Goal: Transaction & Acquisition: Obtain resource

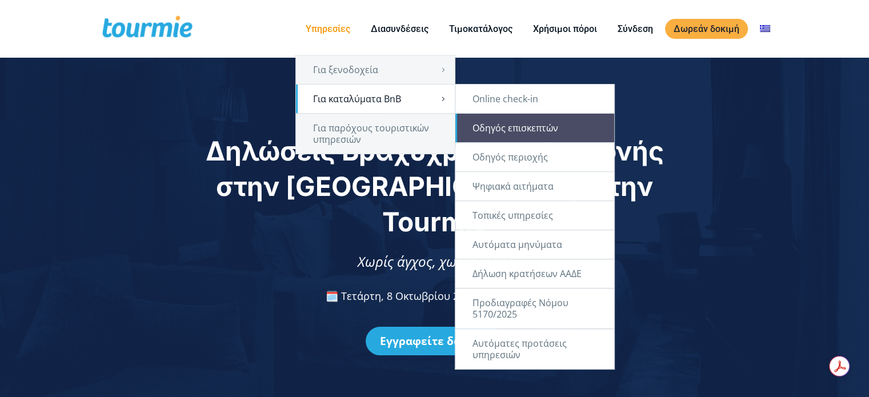
click at [533, 129] on link "Οδηγός επισκεπτών" at bounding box center [534, 128] width 159 height 29
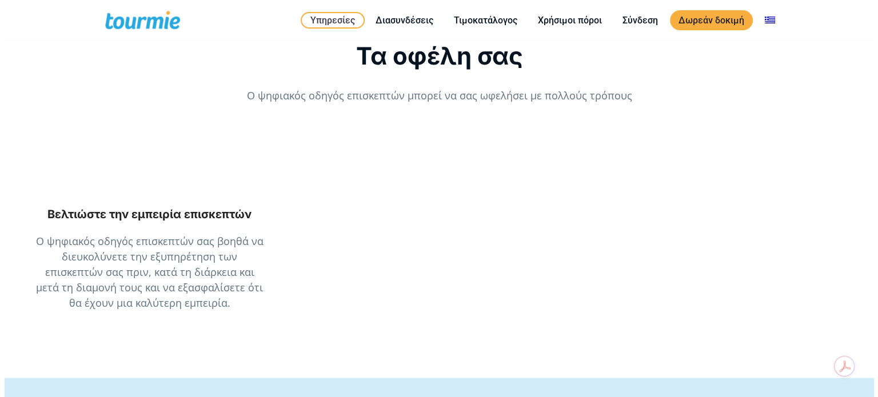
scroll to position [1510, 0]
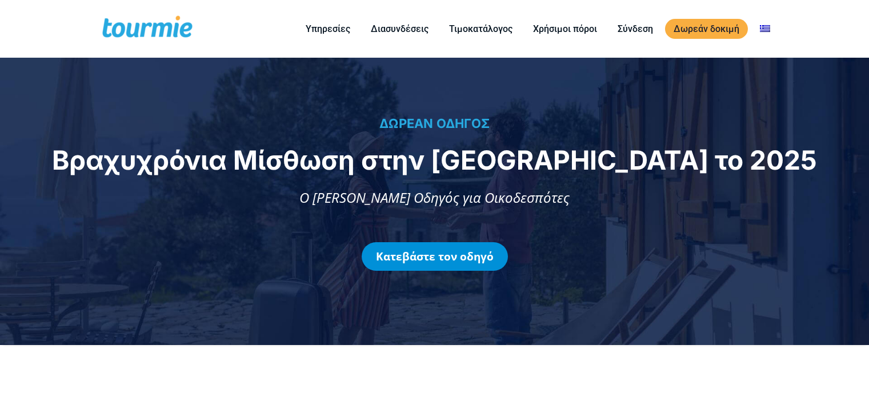
drag, startPoint x: 0, startPoint y: 0, endPoint x: 443, endPoint y: 251, distance: 509.7
click at [443, 251] on link "Κατεβάστε τον οδηγό" at bounding box center [435, 256] width 146 height 29
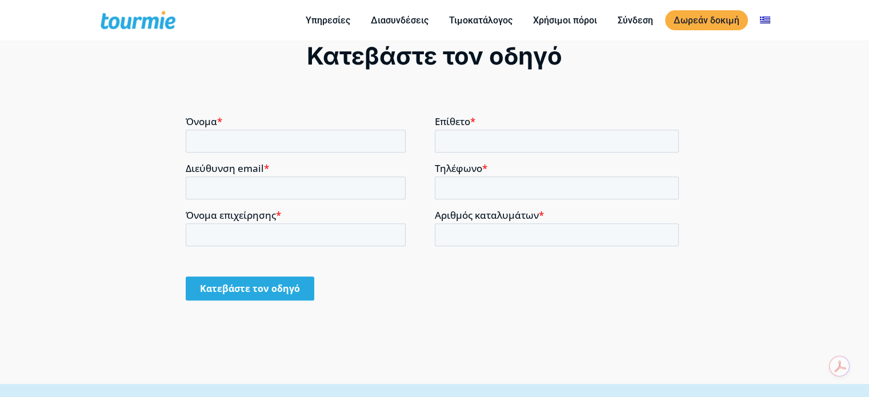
scroll to position [762, 0]
click at [221, 143] on input "Όνομα *" at bounding box center [296, 140] width 220 height 23
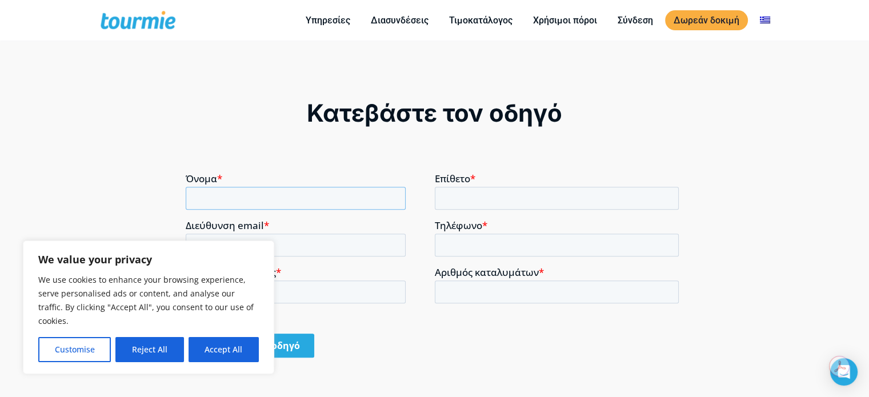
scroll to position [704, 0]
click at [159, 349] on button "Reject All" at bounding box center [149, 349] width 68 height 25
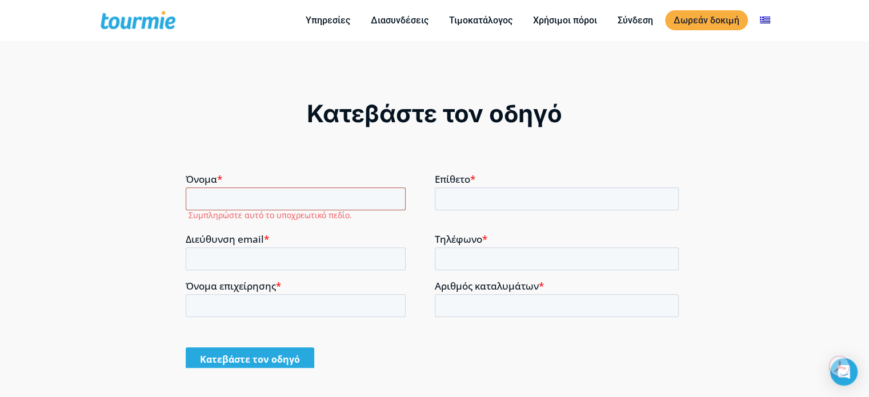
click at [223, 195] on input "Όνομα *" at bounding box center [296, 198] width 220 height 23
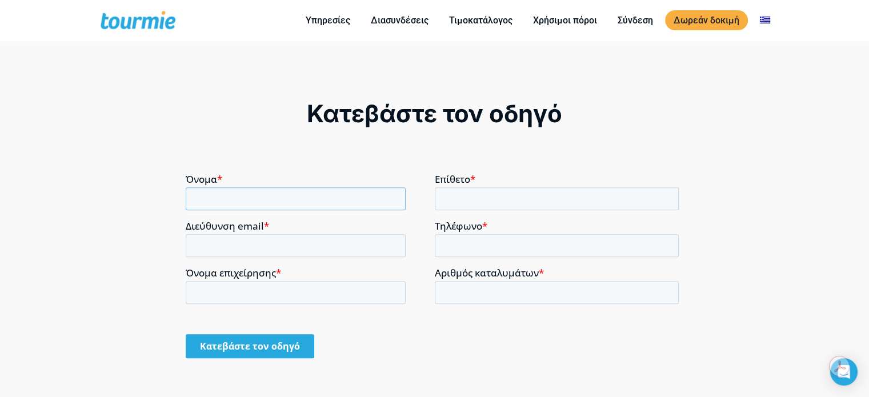
type input "Μαρία"
click at [444, 197] on input "Επίθετο *" at bounding box center [557, 198] width 245 height 23
type input "Σκουφάρα"
click at [285, 239] on input "Διεύθυνση email *" at bounding box center [296, 245] width 220 height 23
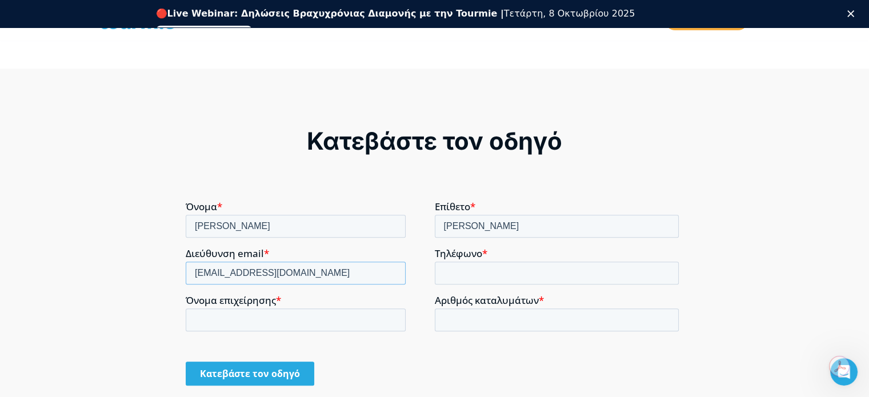
scroll to position [0, 0]
click at [232, 268] on input "mskouf@gmail.com" at bounding box center [296, 272] width 220 height 23
click at [249, 273] on input "mskouf@gmail.com" at bounding box center [296, 272] width 220 height 23
drag, startPoint x: 233, startPoint y: 273, endPoint x: 255, endPoint y: 270, distance: 21.9
click at [255, 270] on input "mskouf@gmail.com" at bounding box center [296, 272] width 220 height 23
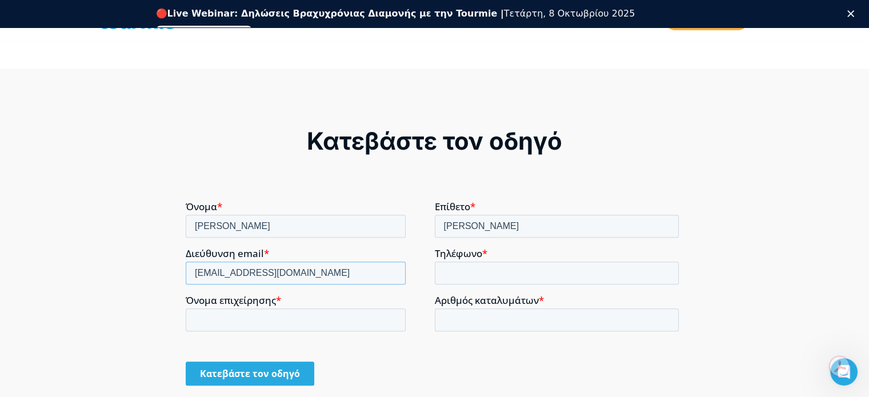
type input "mskouf@hotmail.com"
click at [452, 275] on input "Τηλέφωνο *" at bounding box center [557, 272] width 245 height 23
type input "+306944664890"
click at [319, 318] on input "Όνομα επιχείρησης *" at bounding box center [296, 319] width 220 height 23
type input "Edem apartment"
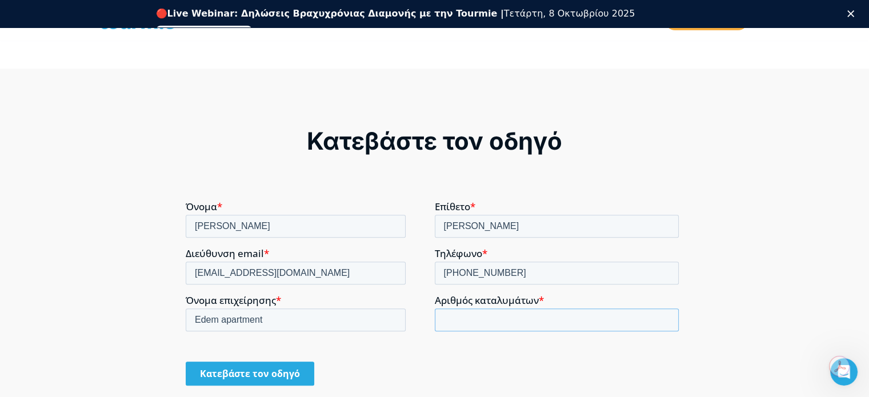
click at [493, 327] on input "Αριθμός καταλυμάτων *" at bounding box center [557, 319] width 245 height 23
type input "1"
click at [390, 352] on div "Κατεβάστε τον οδηγό" at bounding box center [435, 372] width 498 height 43
click at [247, 372] on input "Κατεβάστε τον οδηγό" at bounding box center [250, 373] width 129 height 24
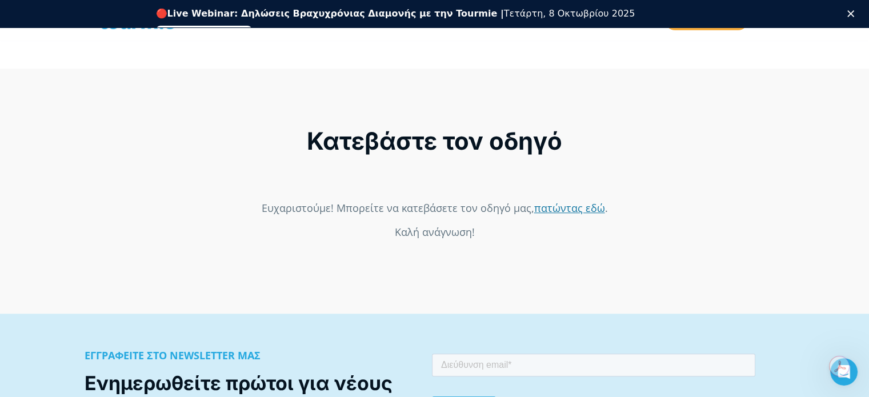
click at [558, 210] on link "πατώντας εδώ" at bounding box center [569, 208] width 71 height 14
